Goal: Check status: Check status

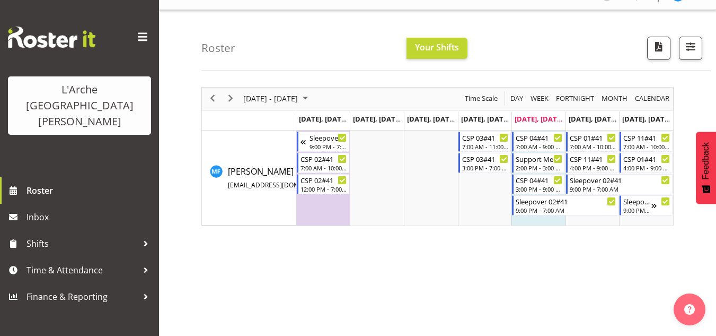
scroll to position [17, 0]
click at [302, 109] on div "[DATE] - [DATE]" at bounding box center [277, 100] width 75 height 22
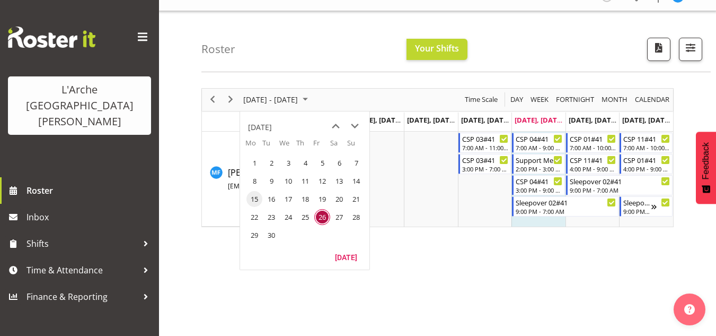
click at [252, 196] on span "15" at bounding box center [255, 199] width 16 height 16
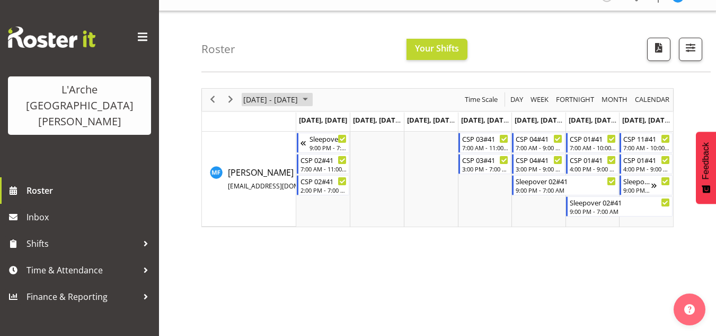
click at [299, 101] on span "[DATE] - [DATE]" at bounding box center [270, 99] width 57 height 13
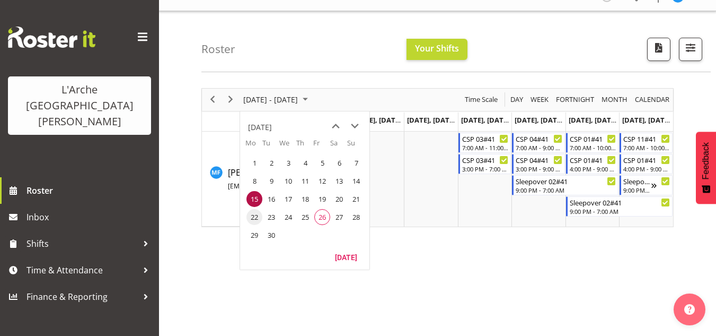
click at [250, 212] on span "22" at bounding box center [255, 217] width 16 height 16
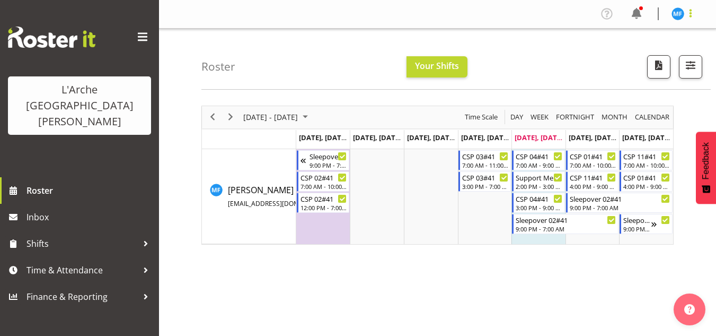
click at [694, 12] on span at bounding box center [691, 13] width 13 height 13
click at [661, 56] on link "Log Out" at bounding box center [646, 55] width 102 height 19
